Goal: Task Accomplishment & Management: Manage account settings

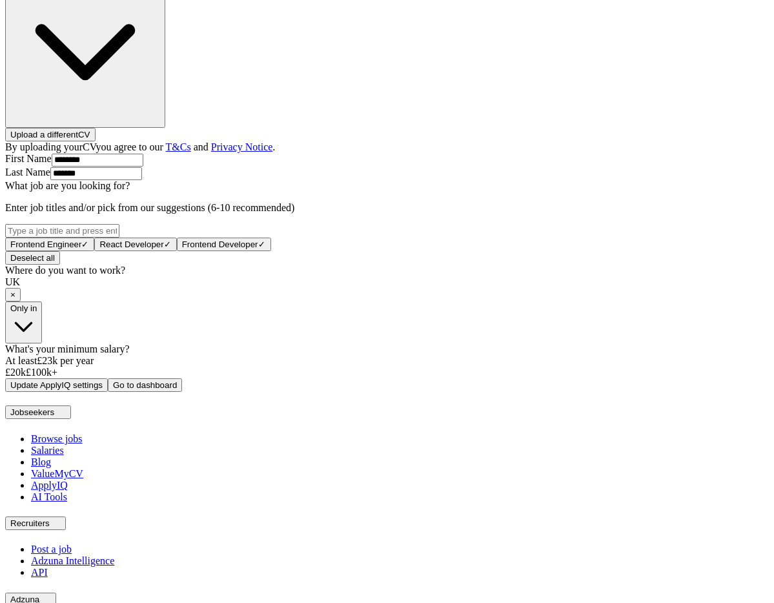
scroll to position [549, 0]
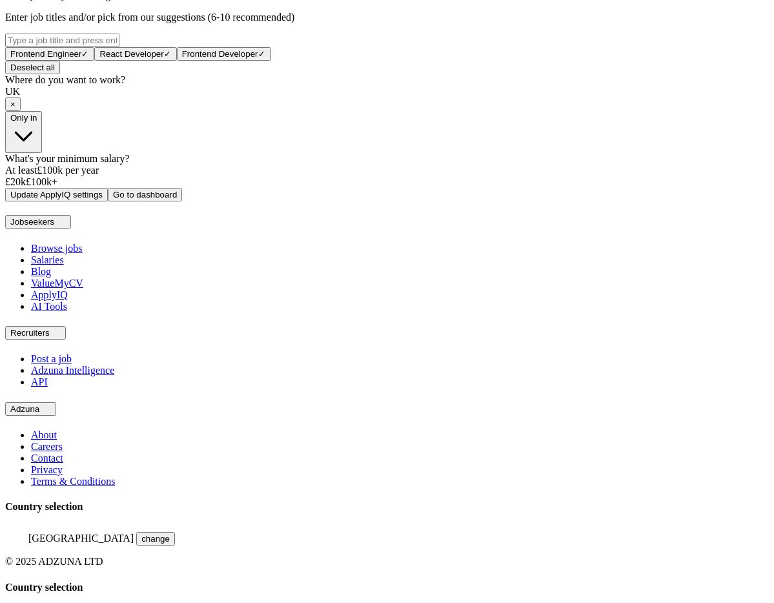
drag, startPoint x: 287, startPoint y: 324, endPoint x: 555, endPoint y: 333, distance: 268.8
drag, startPoint x: 493, startPoint y: 329, endPoint x: 201, endPoint y: 320, distance: 291.4
click at [42, 153] on button "Only in" at bounding box center [23, 132] width 37 height 42
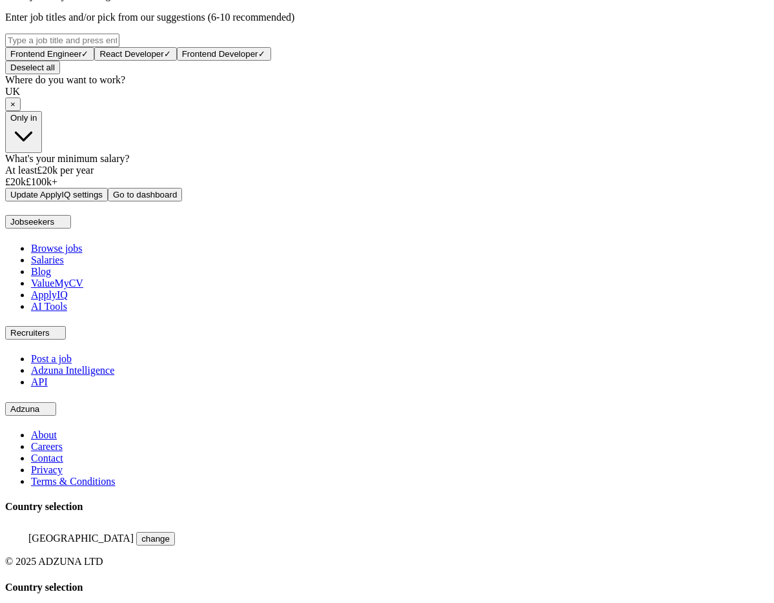
click at [42, 153] on button "Only in" at bounding box center [23, 132] width 37 height 42
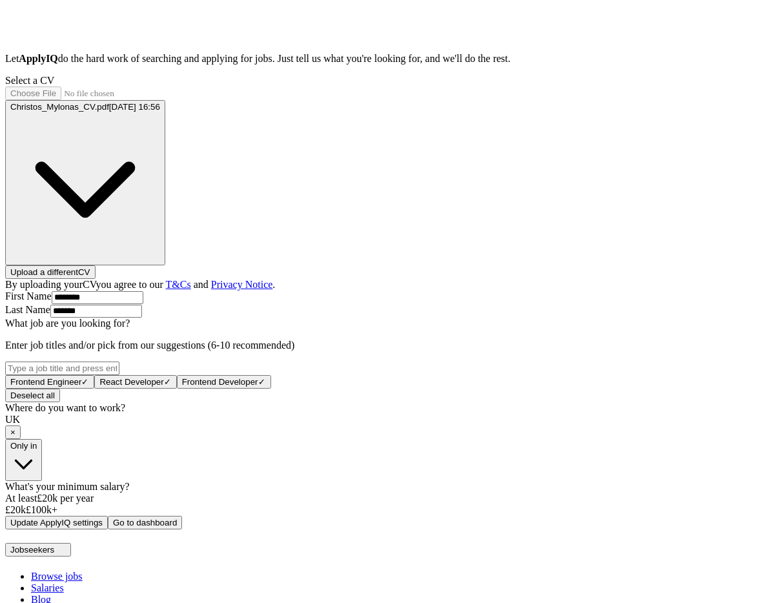
scroll to position [182, 0]
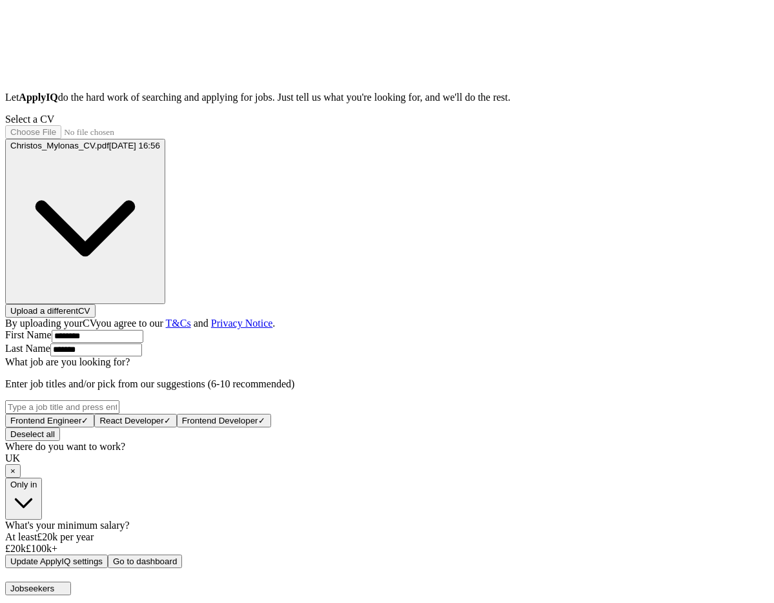
click at [96, 304] on button "Upload a different CV" at bounding box center [50, 311] width 90 height 14
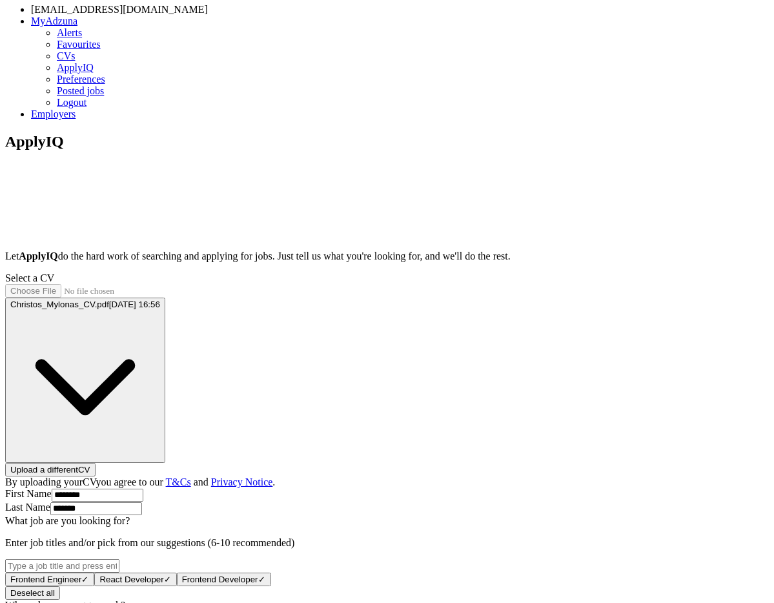
click at [165, 298] on button "Christos_Mylonas_CV.pdf [DATE] 16:56" at bounding box center [85, 380] width 160 height 165
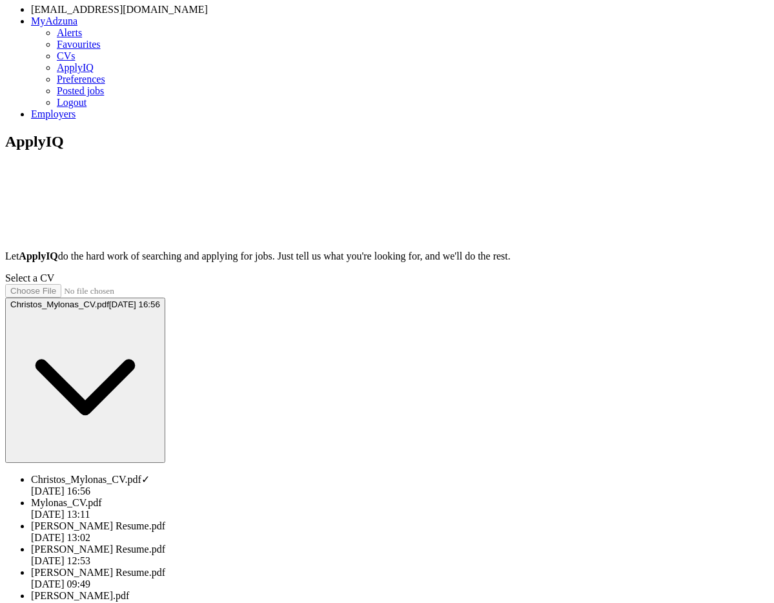
click at [606, 300] on div "ApplyIQ Let ApplyIQ do the hard work of searching and applying for jobs. Just t…" at bounding box center [387, 510] width 764 height 755
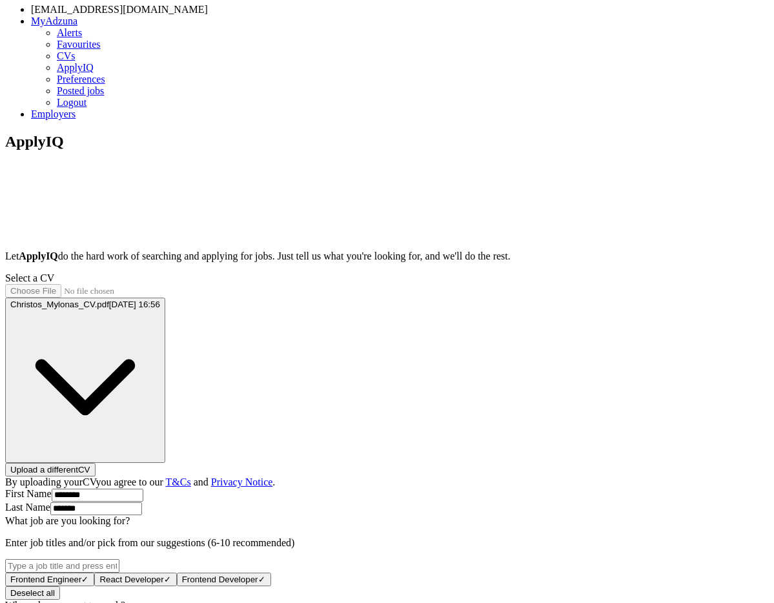
scroll to position [549, 0]
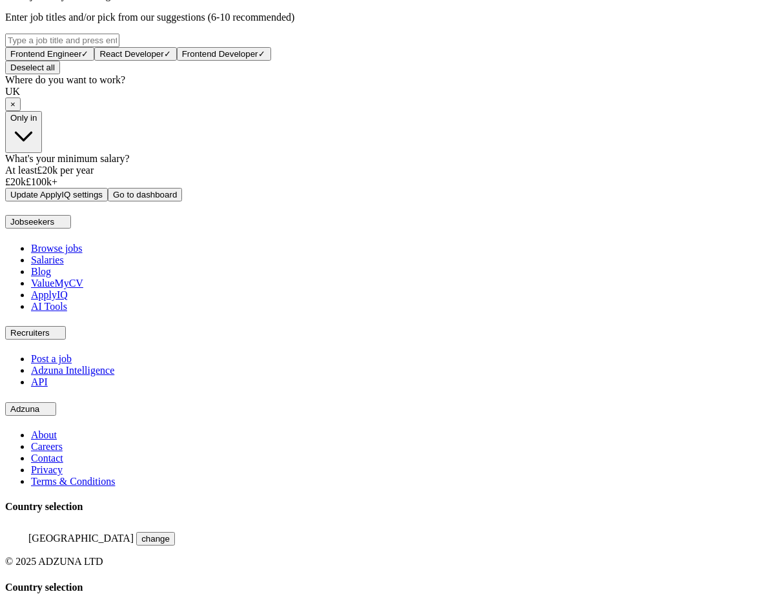
click at [182, 201] on button "Go to dashboard" at bounding box center [145, 195] width 74 height 14
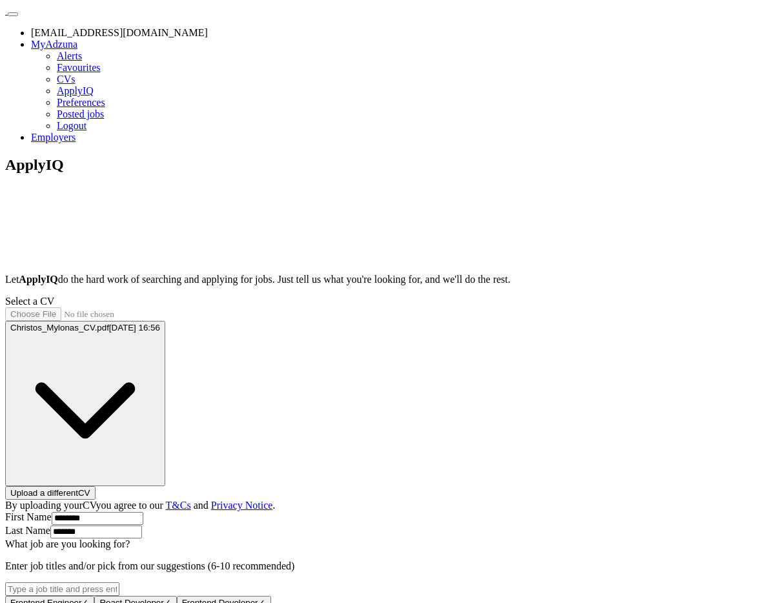
scroll to position [84, 0]
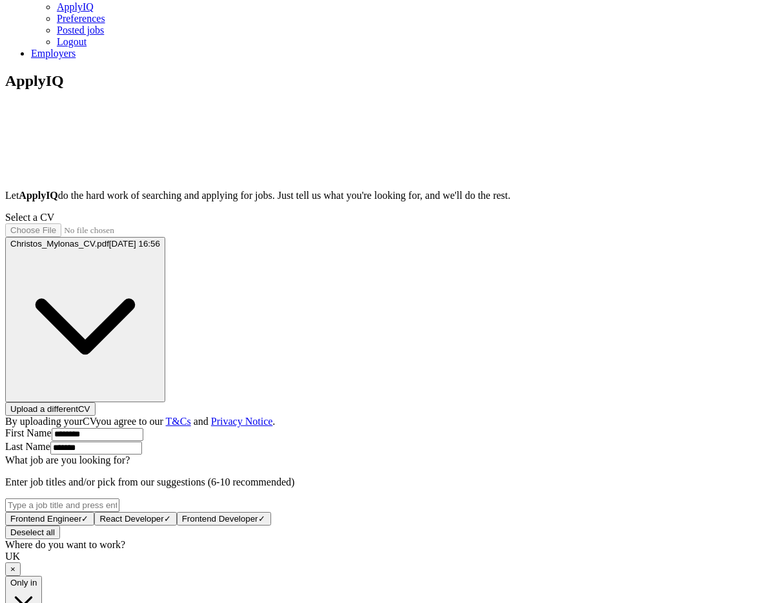
click at [119, 499] on input "What job are you looking for?" at bounding box center [62, 506] width 114 height 14
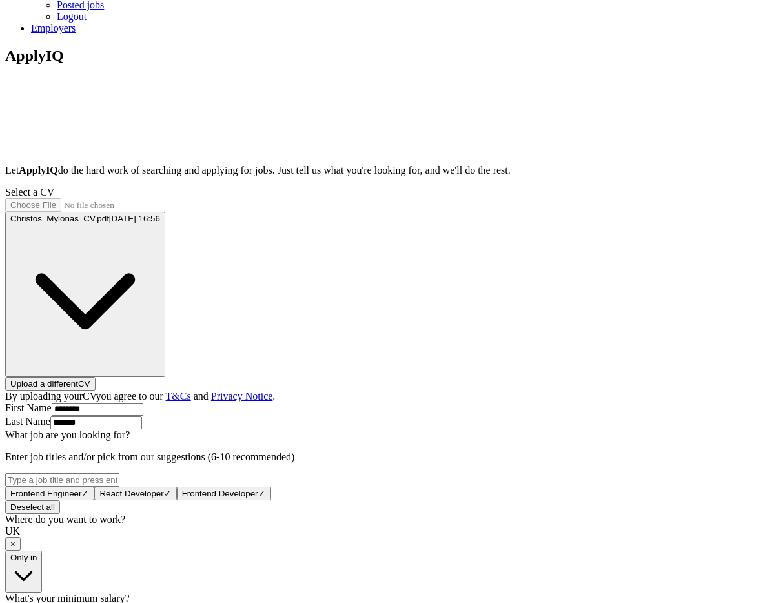
scroll to position [136, 0]
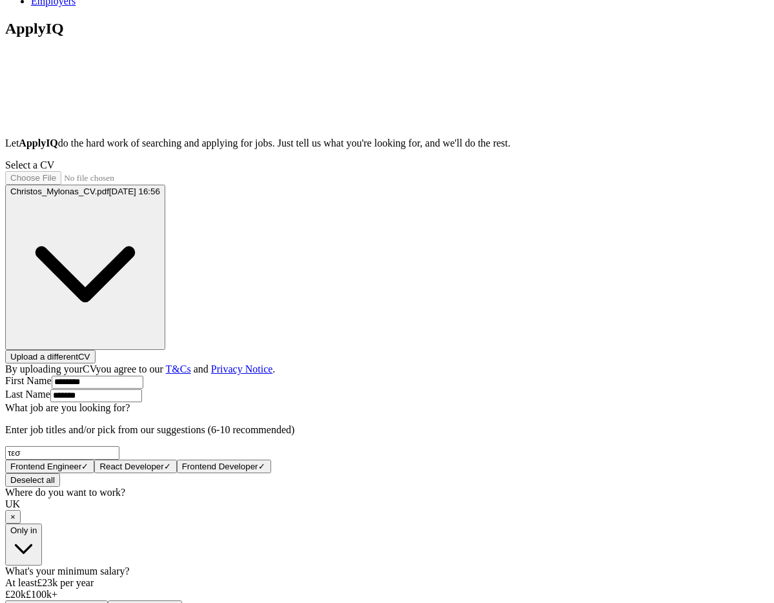
type input "τεστ"
type input "ρ"
type input "tester"
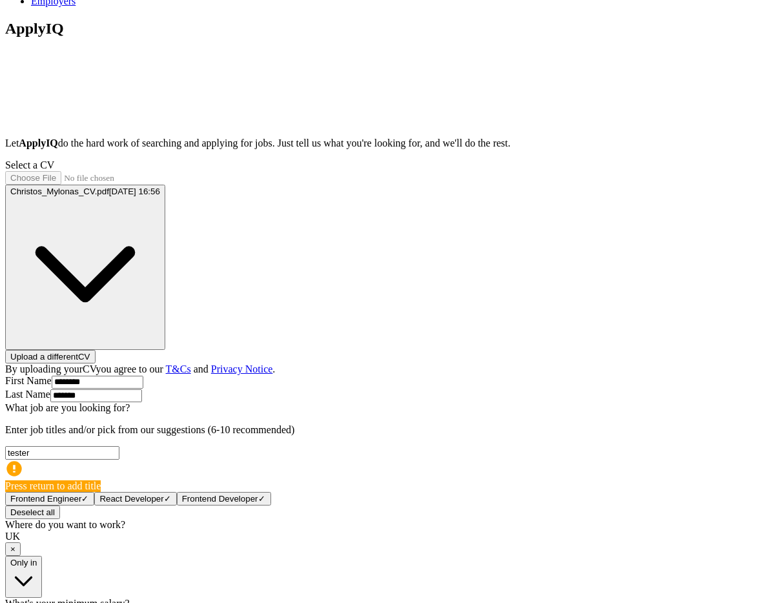
click at [119, 446] on input "tester" at bounding box center [62, 453] width 114 height 14
click at [21, 461] on circle at bounding box center [13, 468] width 15 height 15
click at [119, 446] on input "tester" at bounding box center [62, 453] width 114 height 14
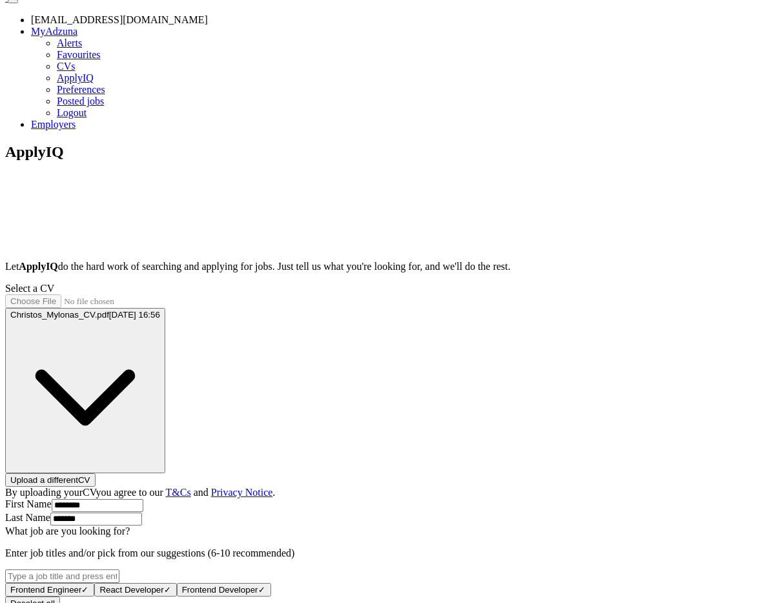
scroll to position [0, 0]
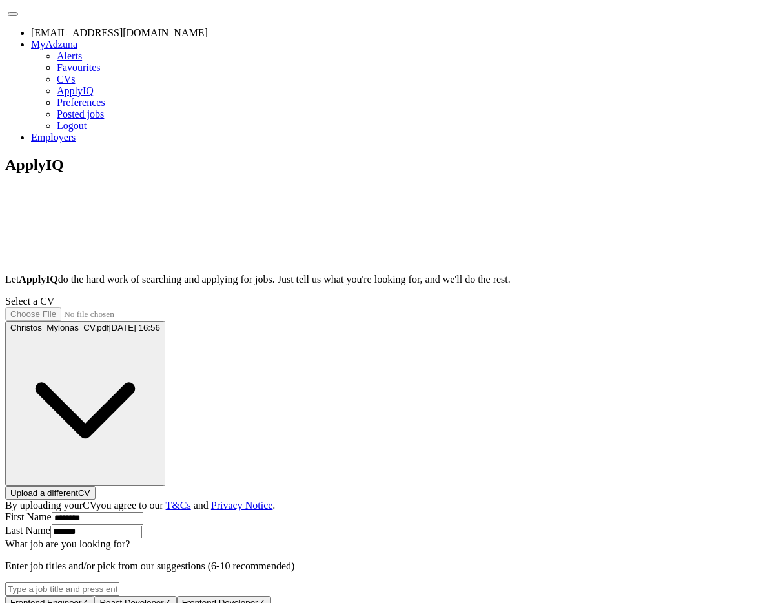
click at [82, 50] on link "Alerts" at bounding box center [69, 55] width 25 height 11
